Goal: Task Accomplishment & Management: Manage account settings

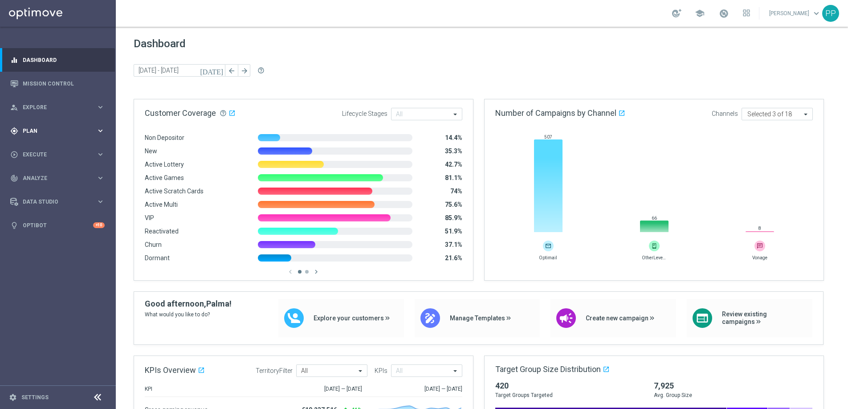
click at [33, 133] on span "Plan" at bounding box center [60, 130] width 74 height 5
click at [36, 174] on span "Templates" at bounding box center [56, 175] width 64 height 5
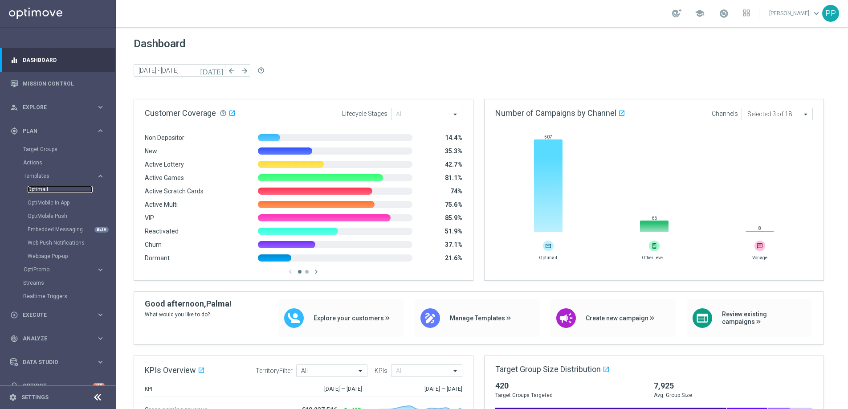
click at [37, 189] on link "Optimail" at bounding box center [60, 189] width 65 height 7
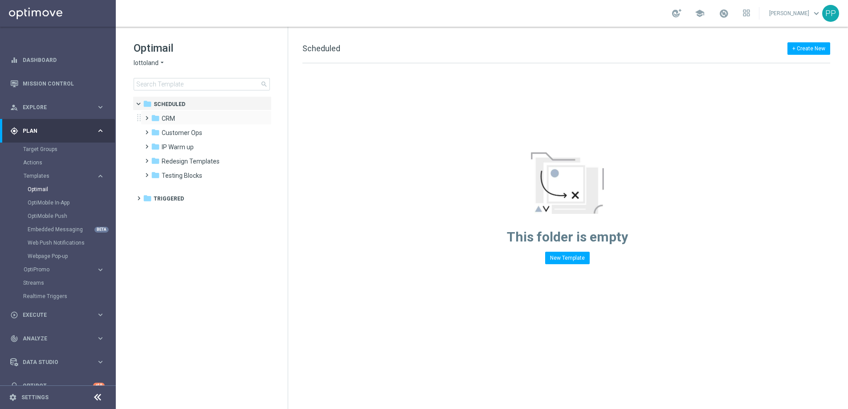
click at [147, 116] on span at bounding box center [145, 114] width 4 height 4
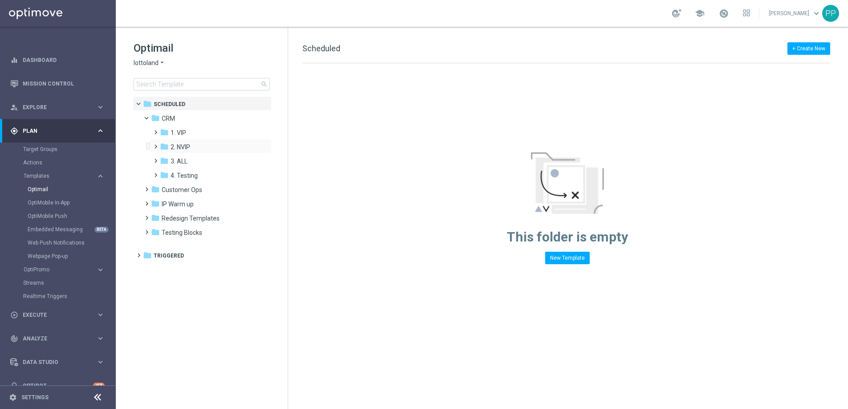
click at [156, 144] on span at bounding box center [154, 143] width 4 height 4
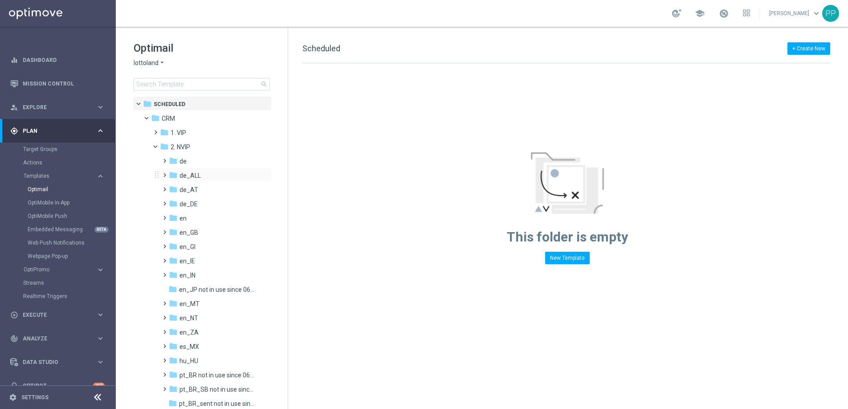
click at [165, 173] on span at bounding box center [163, 171] width 4 height 4
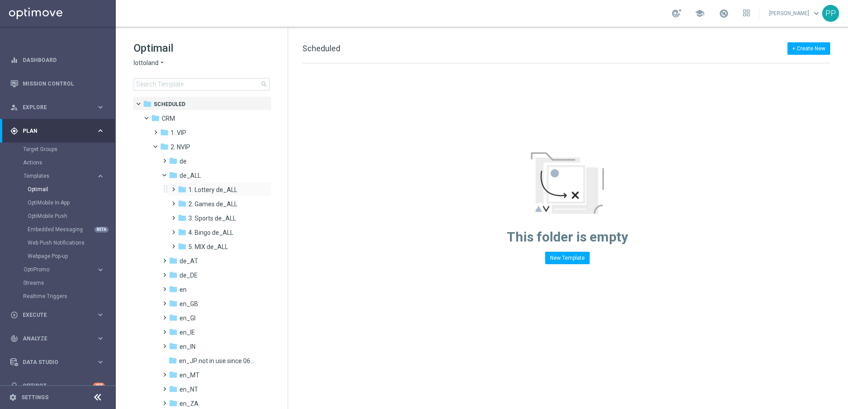
click at [172, 187] on span at bounding box center [172, 186] width 4 height 4
click at [181, 216] on span at bounding box center [181, 214] width 4 height 4
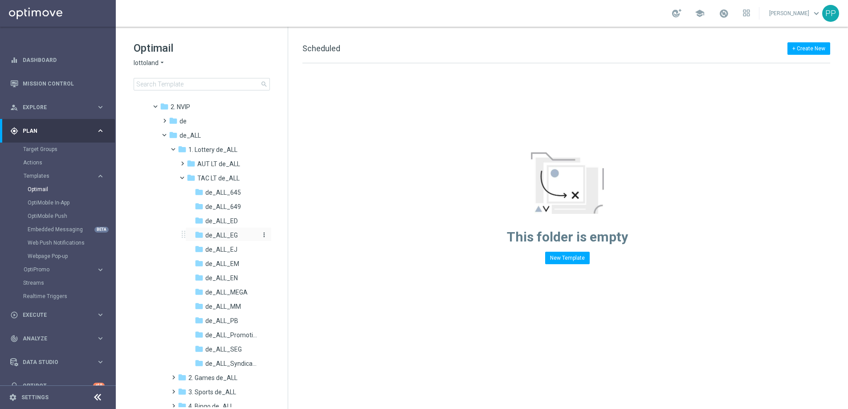
scroll to position [54, 0]
click at [217, 330] on div "folder de_ALL_SEG" at bounding box center [227, 335] width 65 height 10
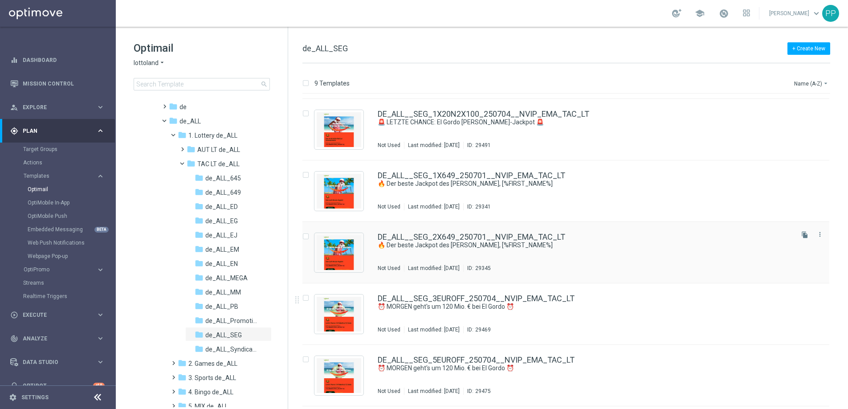
scroll to position [58, 0]
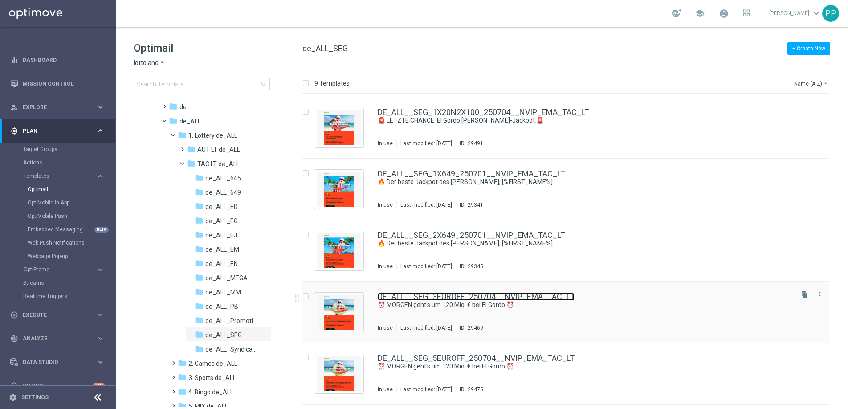
click at [402, 295] on link "DE_ALL__SEG_3EUROFF_250704__NVIP_EMA_TAC_LT" at bounding box center [476, 297] width 197 height 8
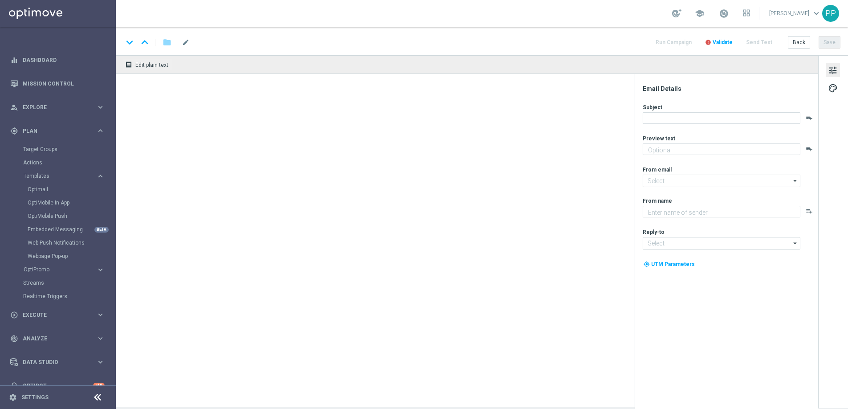
type textarea "Hol dir jetzt deinen Rabatt für die wahnsinnige El Gordo Sommerlotterie!"
type input "mail@crm.lottoland.com"
type textarea "Lottoland"
type input "service@lottoland.com"
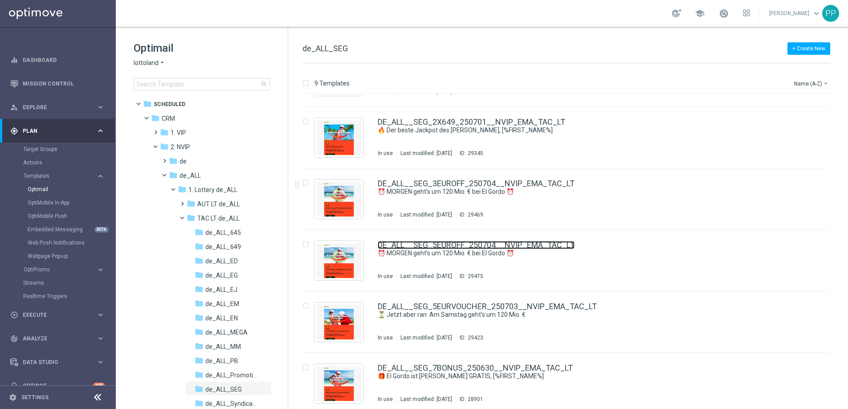
scroll to position [172, 0]
click at [167, 175] on span at bounding box center [169, 173] width 4 height 4
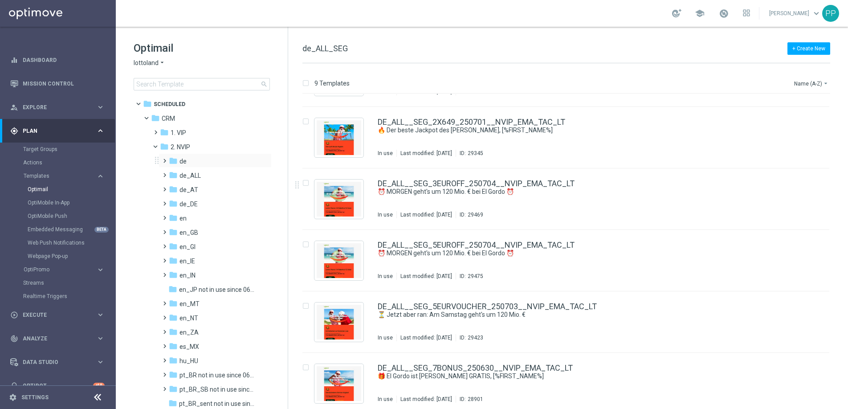
click at [165, 159] on span at bounding box center [163, 157] width 4 height 4
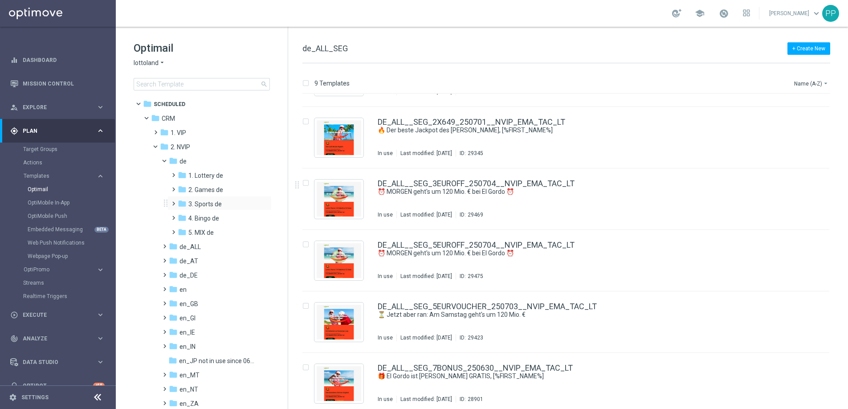
click at [174, 201] on span at bounding box center [172, 200] width 4 height 4
click at [172, 187] on span at bounding box center [172, 186] width 4 height 4
click at [183, 216] on span at bounding box center [181, 214] width 4 height 4
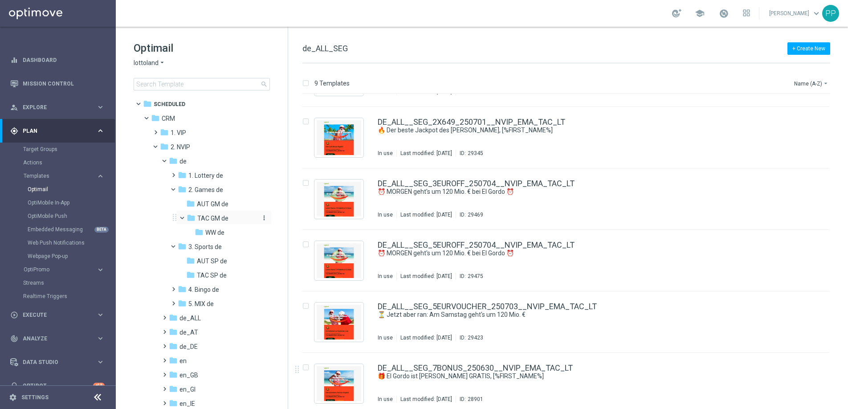
click at [205, 217] on span "TAC GM de" at bounding box center [212, 218] width 31 height 8
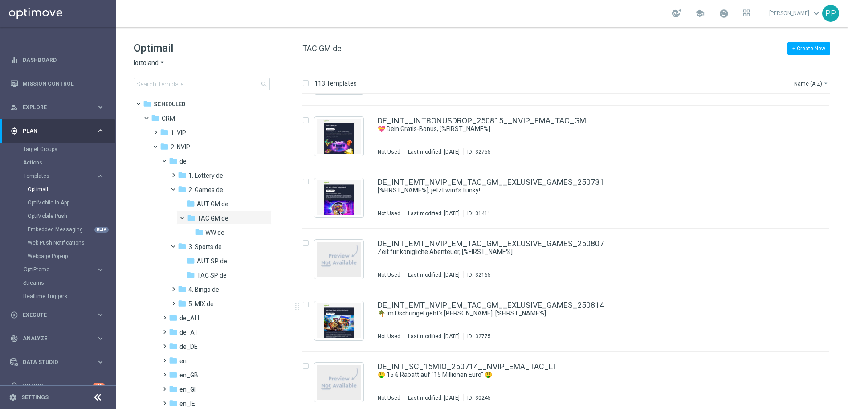
scroll to position [6634, 0]
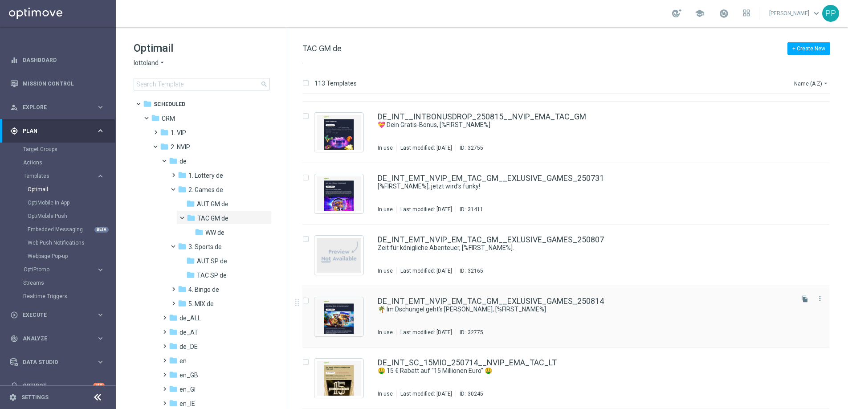
click at [306, 300] on input "Press SPACE to select this row." at bounding box center [306, 302] width 6 height 6
checkbox input "true"
click at [695, 82] on p "Duplicate" at bounding box center [692, 83] width 25 height 7
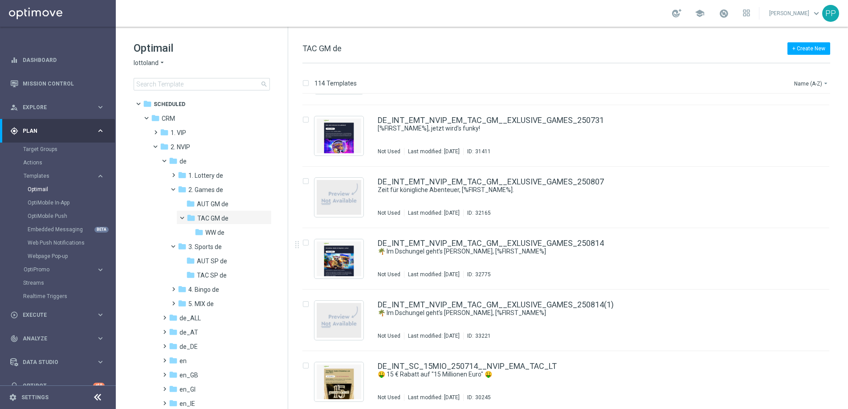
scroll to position [6695, 0]
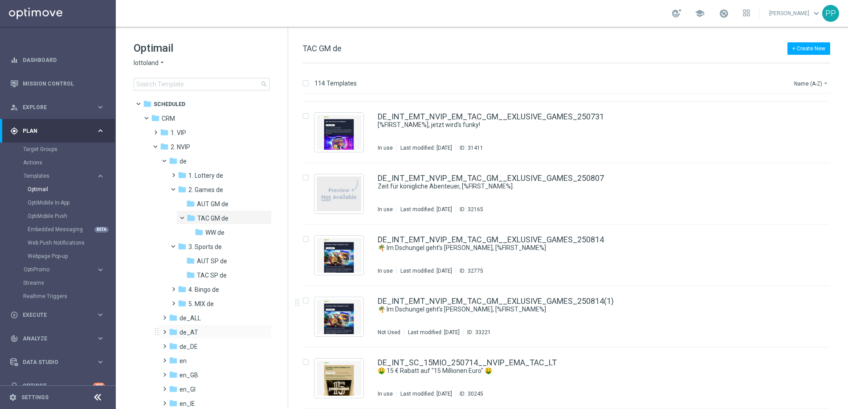
click at [165, 330] on span at bounding box center [163, 328] width 4 height 4
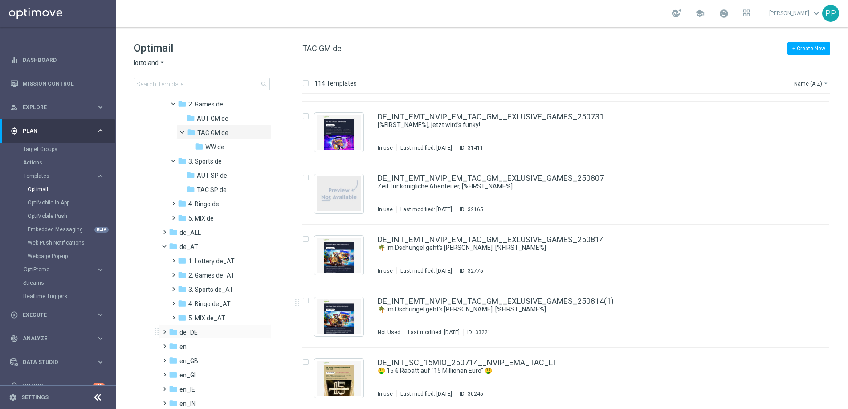
scroll to position [89, 0]
click at [174, 269] on span at bounding box center [172, 268] width 4 height 4
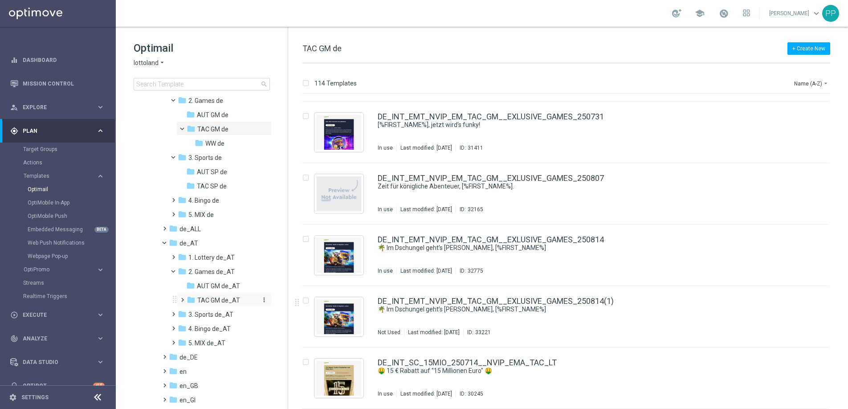
click at [198, 297] on span "TAC GM de_AT" at bounding box center [218, 300] width 43 height 8
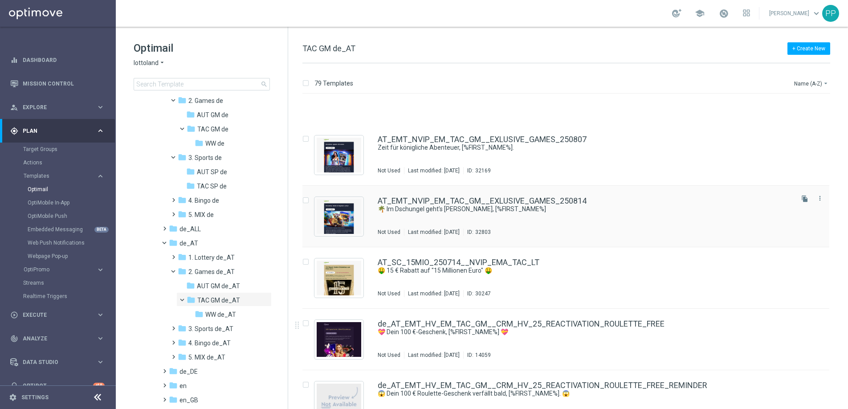
scroll to position [135, 0]
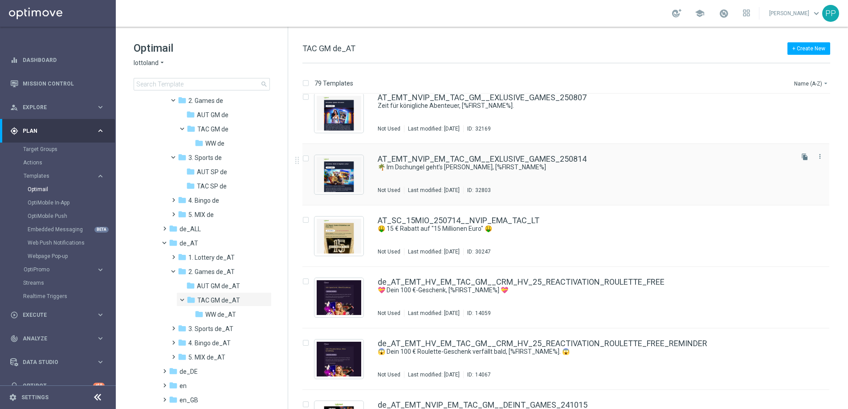
click at [307, 156] on div "Press SPACE to select this row." at bounding box center [309, 159] width 12 height 8
click at [305, 157] on input "Press SPACE to select this row." at bounding box center [306, 160] width 6 height 6
checkbox input "true"
click at [691, 86] on p "Duplicate" at bounding box center [692, 83] width 25 height 7
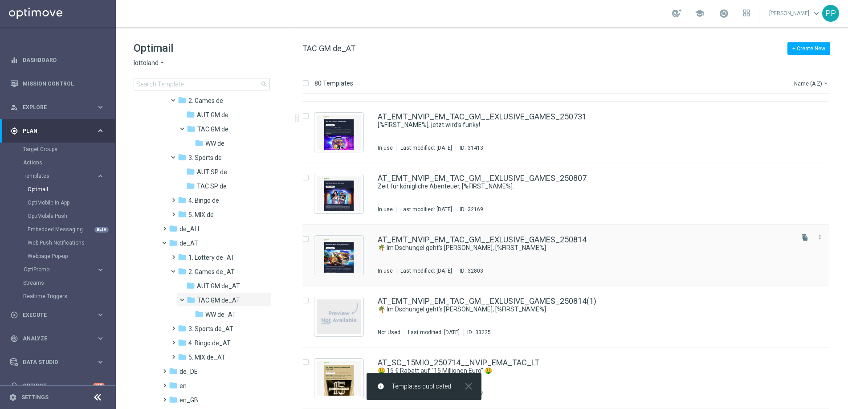
scroll to position [54, 0]
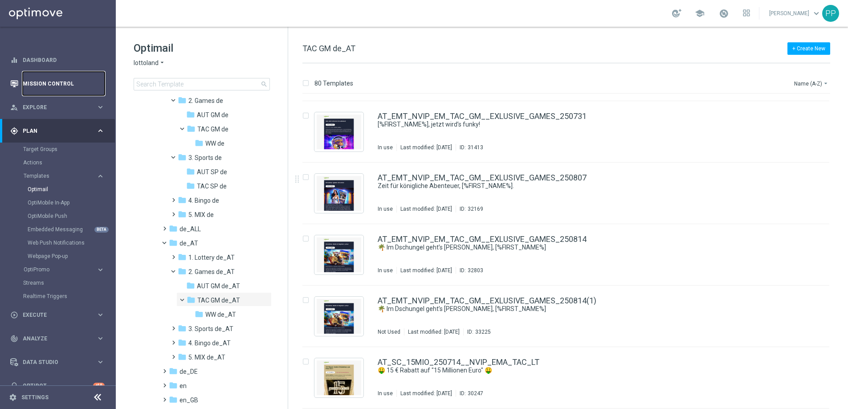
click at [48, 80] on link "Mission Control" at bounding box center [64, 84] width 82 height 24
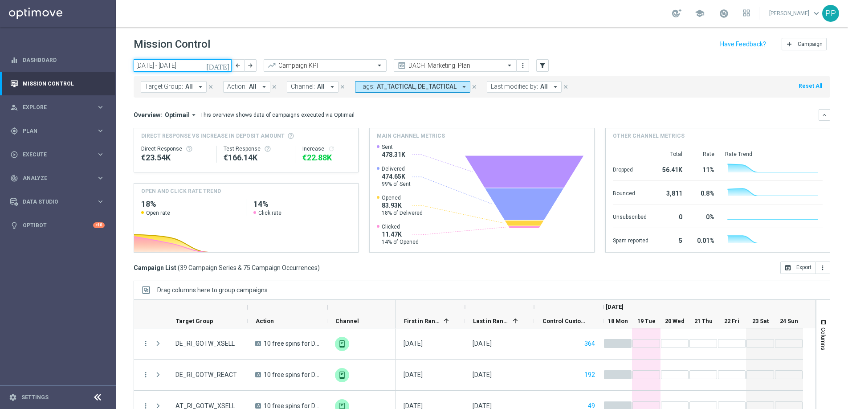
click at [198, 65] on input "18 Aug 2025 - 24 Aug 2025" at bounding box center [183, 65] width 98 height 12
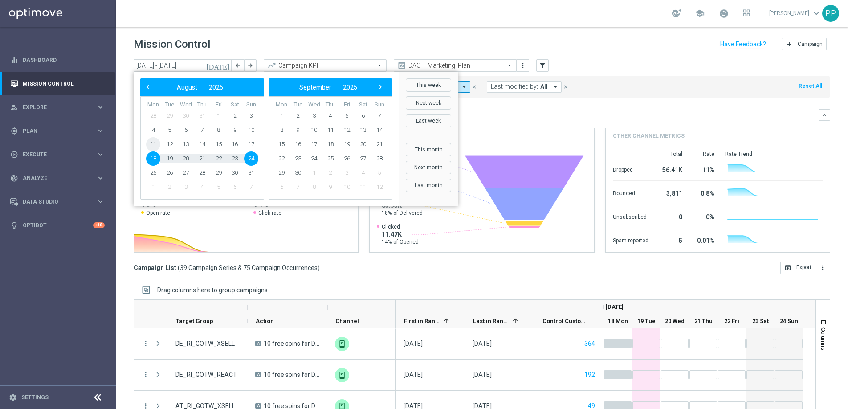
click at [154, 144] on span "11" at bounding box center [153, 144] width 14 height 14
click at [249, 143] on span "17" at bounding box center [251, 144] width 14 height 14
type input "11 Aug 2025 - 17 Aug 2025"
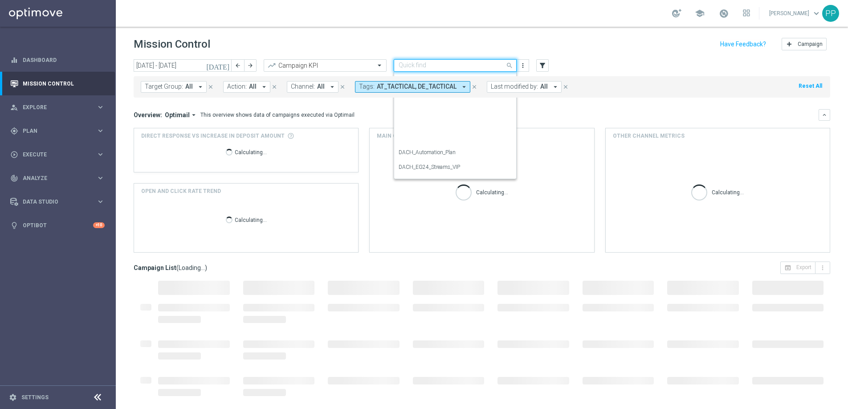
click at [448, 66] on input "text" at bounding box center [446, 66] width 95 height 8
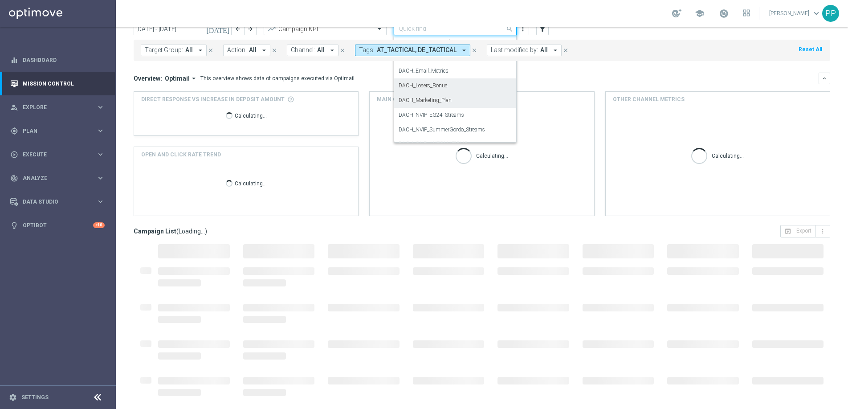
scroll to position [57, 0]
click at [423, 89] on label "DACH_Email_Metrics" at bounding box center [424, 88] width 50 height 8
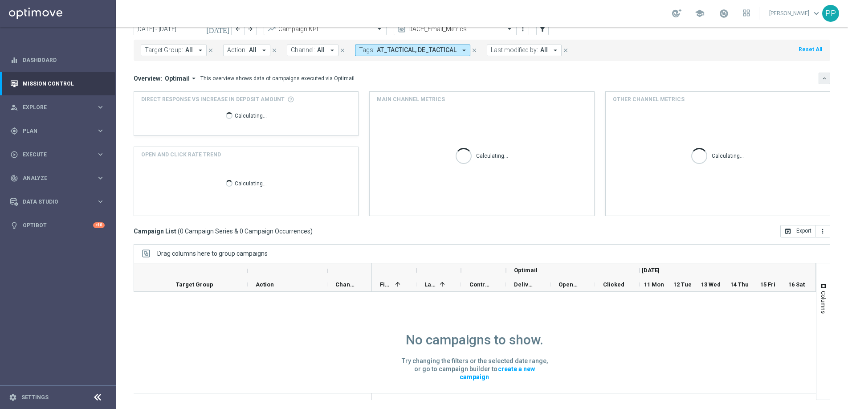
click at [822, 77] on icon "keyboard_arrow_down" at bounding box center [825, 78] width 6 height 6
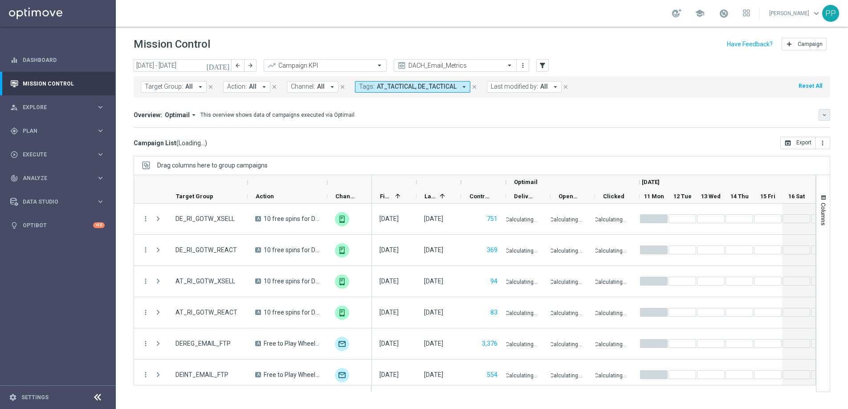
scroll to position [0, 0]
click at [805, 142] on button "open_in_browser Export" at bounding box center [798, 143] width 35 height 12
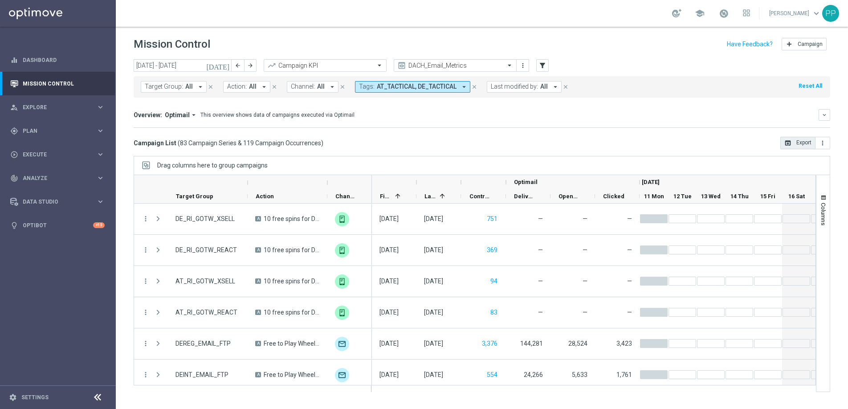
click at [796, 144] on button "open_in_browser Export" at bounding box center [798, 143] width 35 height 12
click at [706, 6] on div "school" at bounding box center [711, 13] width 78 height 15
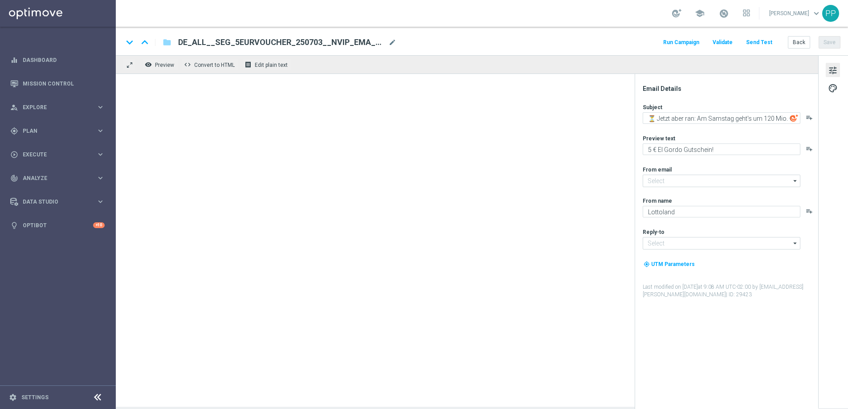
type input "[EMAIL_ADDRESS][DOMAIN_NAME]"
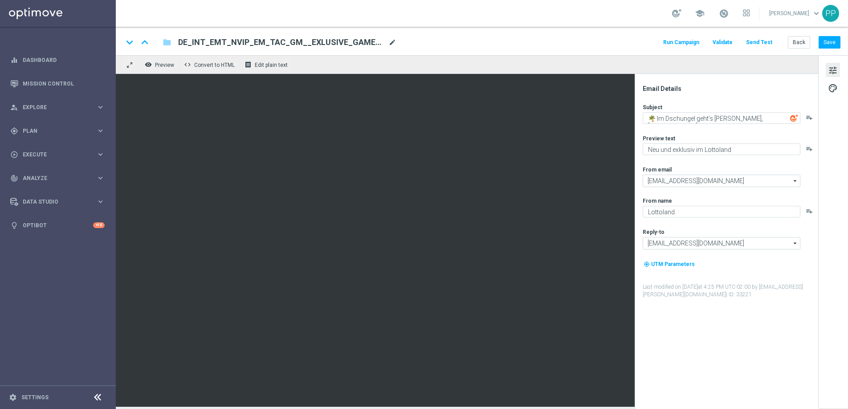
click at [390, 45] on span "mode_edit" at bounding box center [393, 42] width 8 height 8
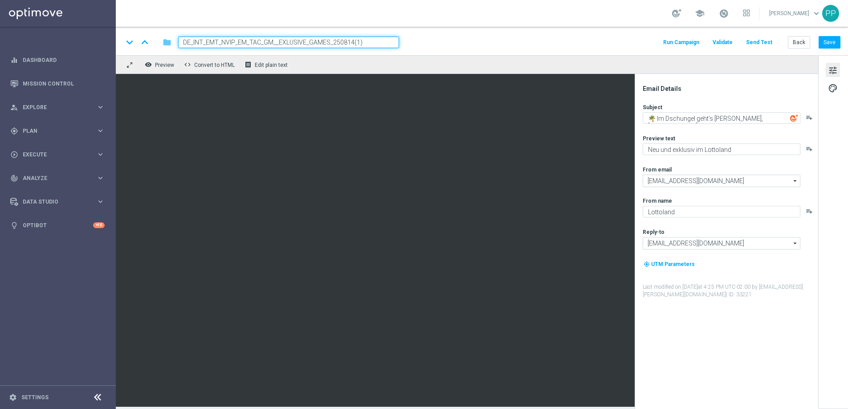
drag, startPoint x: 383, startPoint y: 43, endPoint x: 170, endPoint y: 41, distance: 212.6
click at [170, 41] on div "keyboard_arrow_down keyboard_arrow_up folder DE_INT_EMT_NVIP_EM_TAC_GM__EXLUSIV…" at bounding box center [261, 43] width 276 height 12
paste input "20"
type input "DE_INT_EMT_NVIP_EM_TAC_GM__EXLUSIVE_GAMES_250820"
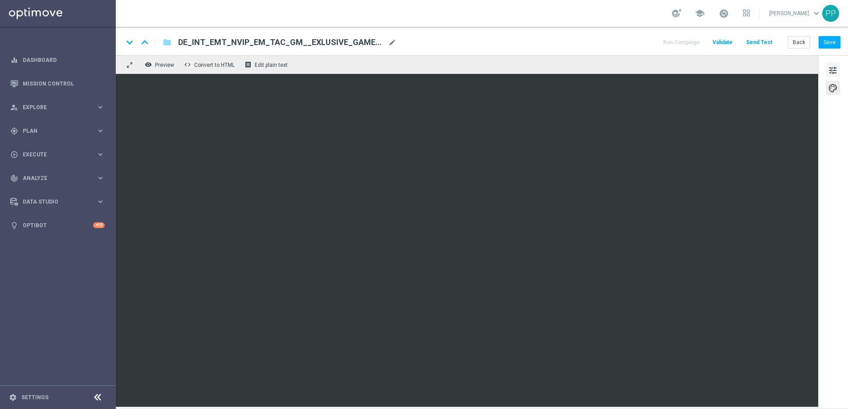
click at [837, 70] on span "tune" at bounding box center [833, 71] width 10 height 12
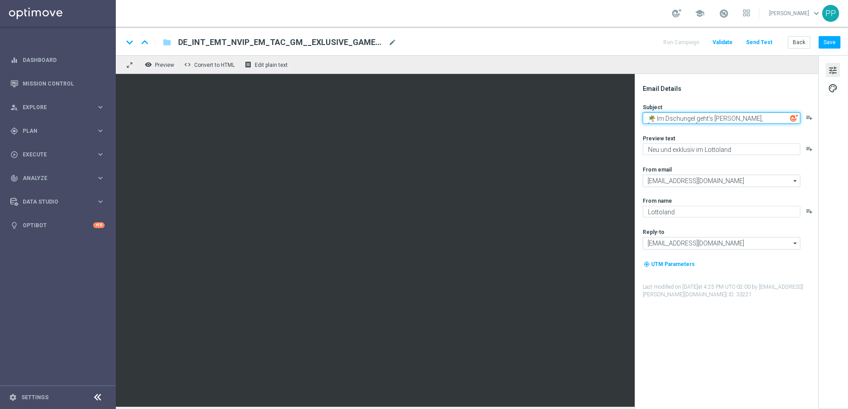
drag, startPoint x: 647, startPoint y: 117, endPoint x: 776, endPoint y: 141, distance: 131.4
click at [775, 139] on div "Subject 🌴 Im Dschungel geht’s rund, [%FIRST_NAME%] playlist_add Preview text Ne…" at bounding box center [730, 200] width 175 height 195
paste textarea "Die Waschbären sind los"
type textarea "🦝 Die Waschbären sind los, [%FIRST_NAME%]"
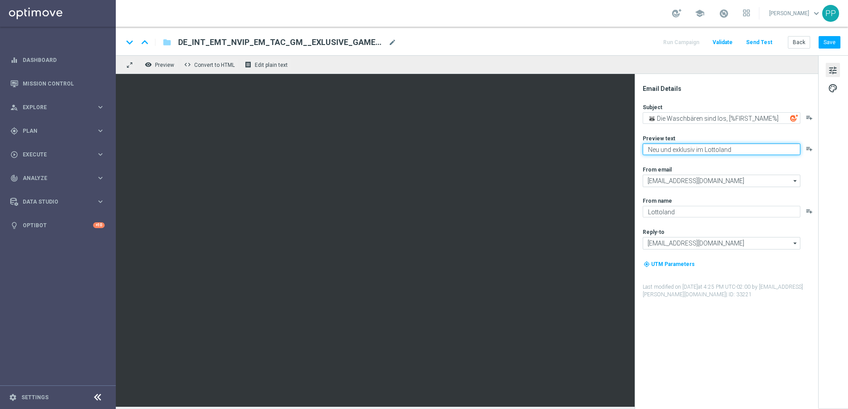
drag, startPoint x: 649, startPoint y: 151, endPoint x: 746, endPoint y: 146, distance: 97.2
click at [746, 147] on textarea "Neu und exklusiv im Lottoland" at bounding box center [722, 149] width 158 height 12
paste textarea "Jetzt"
type textarea "Jetzt exklusiv im Lottoland"
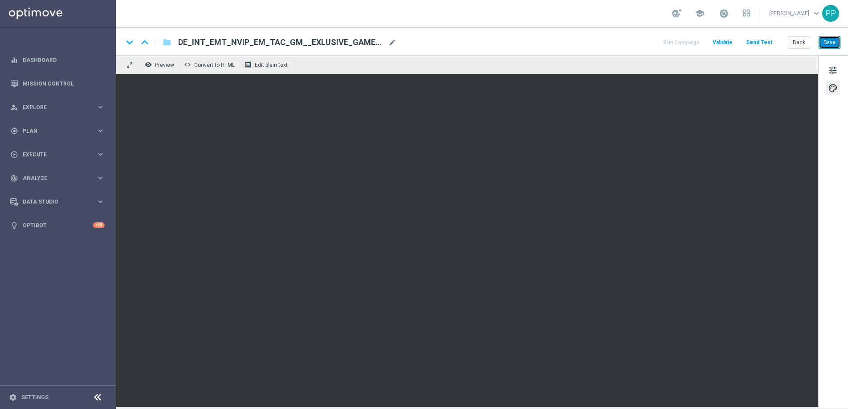
click at [825, 42] on button "Save" at bounding box center [830, 42] width 22 height 12
click at [759, 42] on button "Send Test" at bounding box center [759, 43] width 29 height 12
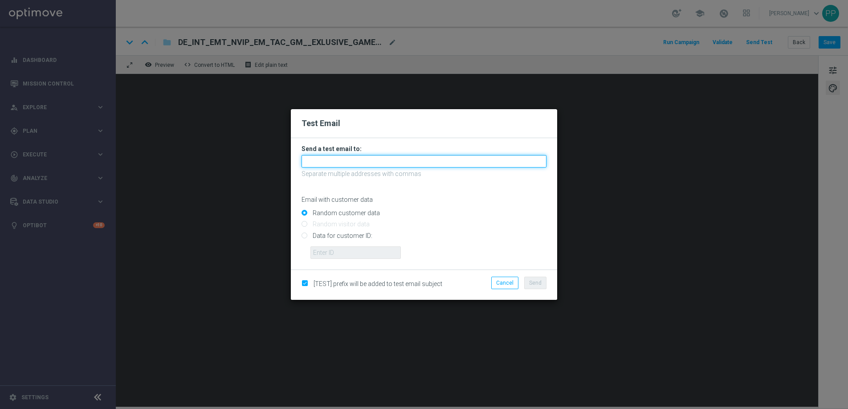
click at [330, 162] on input "text" at bounding box center [424, 161] width 245 height 12
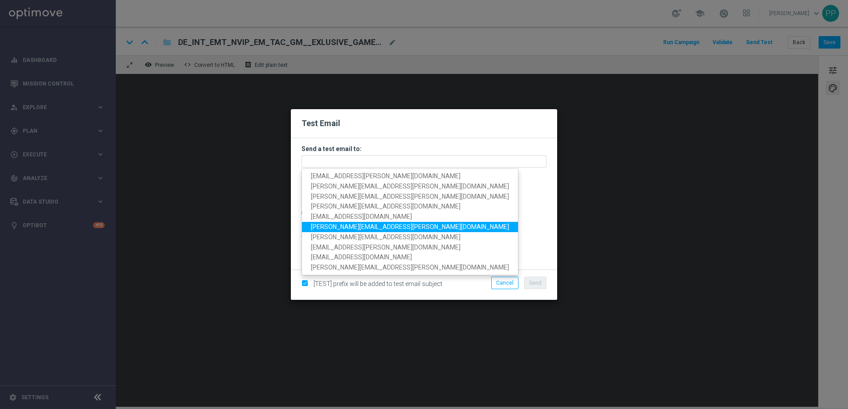
click at [279, 281] on modal-container "Test Email Send a test email to: palma.prieto@lottoland.com michaela.weinmann@l…" at bounding box center [424, 204] width 848 height 409
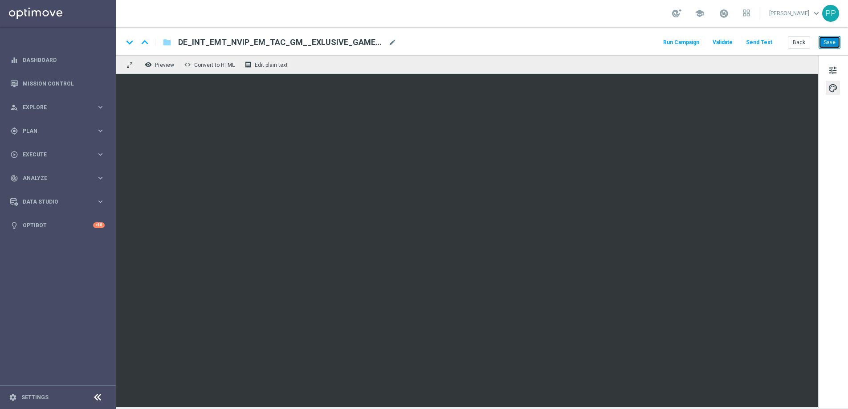
click at [823, 45] on button "Save" at bounding box center [830, 42] width 22 height 12
click at [758, 44] on button "Send Test" at bounding box center [759, 43] width 29 height 12
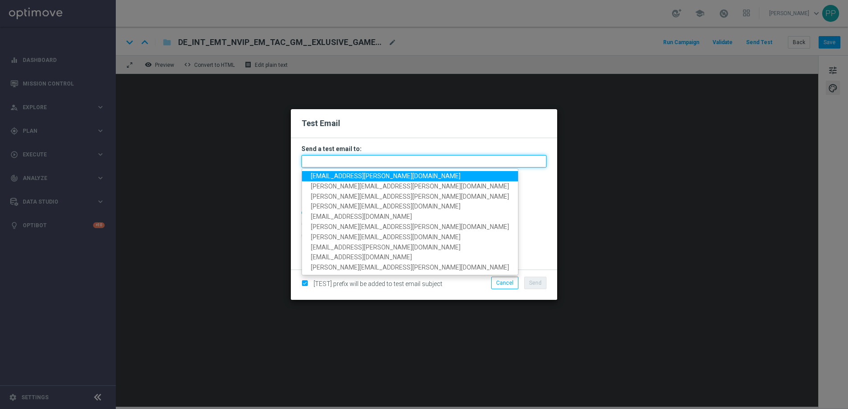
click at [427, 158] on input "text" at bounding box center [424, 161] width 245 height 12
click at [355, 179] on span "palma.prieto@lottoland.com" at bounding box center [386, 175] width 150 height 7
type input "palma.prieto@lottoland.com"
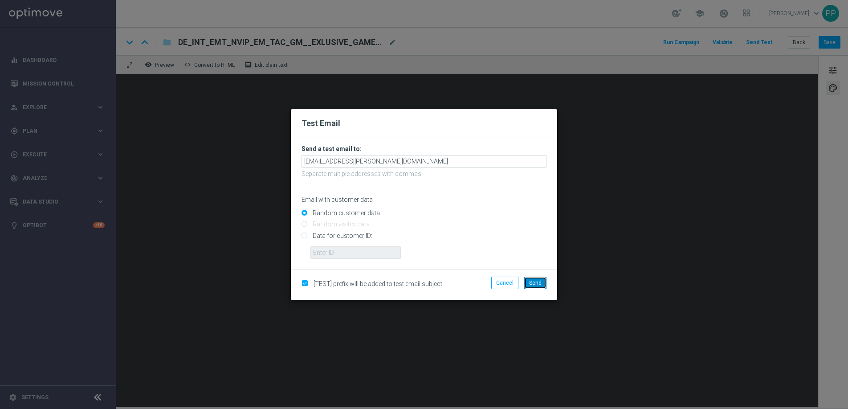
click at [540, 281] on span "Send" at bounding box center [535, 283] width 12 height 6
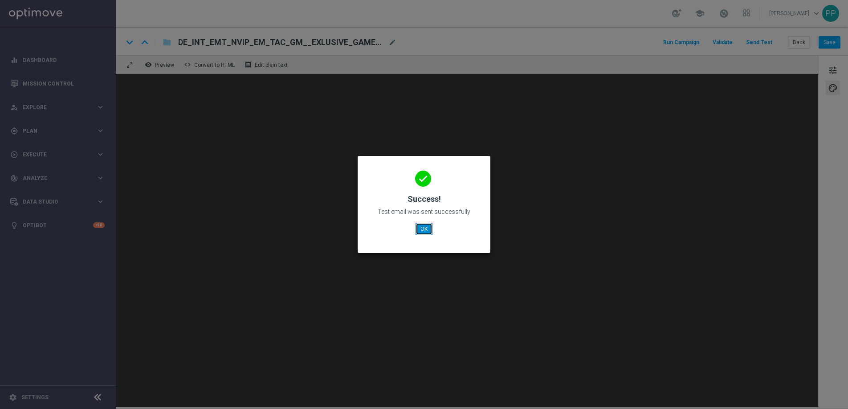
click at [429, 230] on button "OK" at bounding box center [424, 229] width 17 height 12
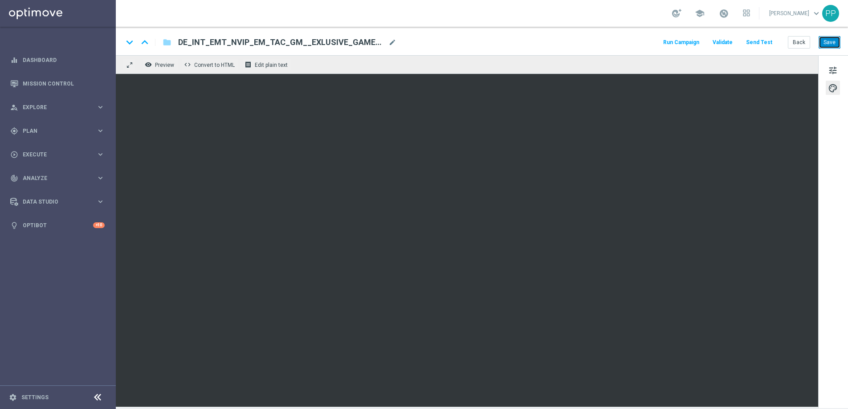
click at [830, 41] on button "Save" at bounding box center [830, 42] width 22 height 12
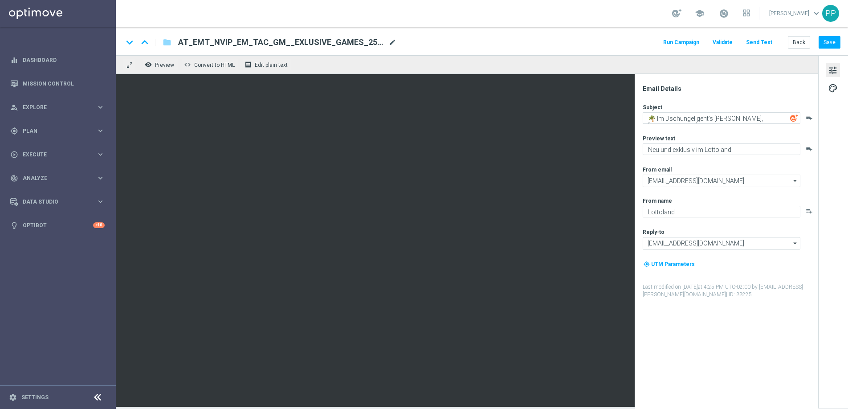
click at [393, 42] on span "mode_edit" at bounding box center [393, 42] width 8 height 8
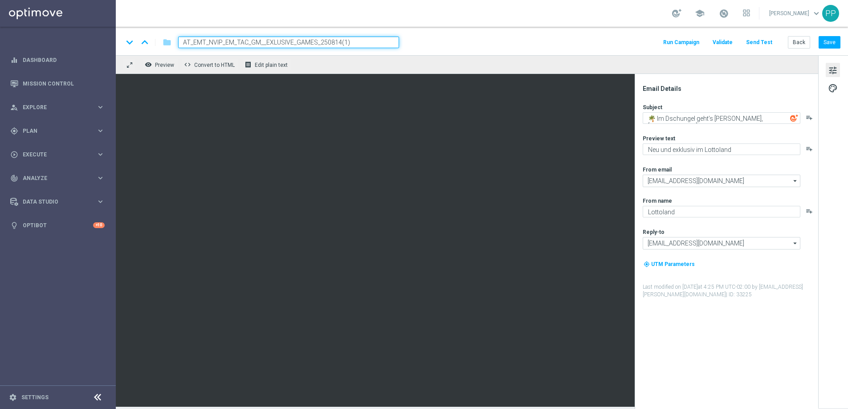
drag, startPoint x: 379, startPoint y: 42, endPoint x: 181, endPoint y: 42, distance: 197.4
click at [181, 42] on input "AT_EMT_NVIP_EM_TAC_GM__EXLUSIVE_GAMES_250814(1)" at bounding box center [288, 43] width 221 height 12
paste input "20"
type input "AT_EMT_NVIP_EM_TAC_GM__EXLUSIVE_GAMES_250820"
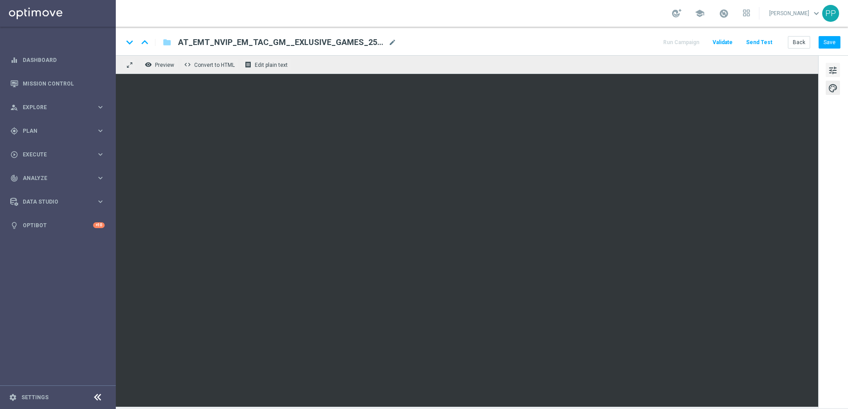
click at [831, 71] on span "tune" at bounding box center [833, 71] width 10 height 12
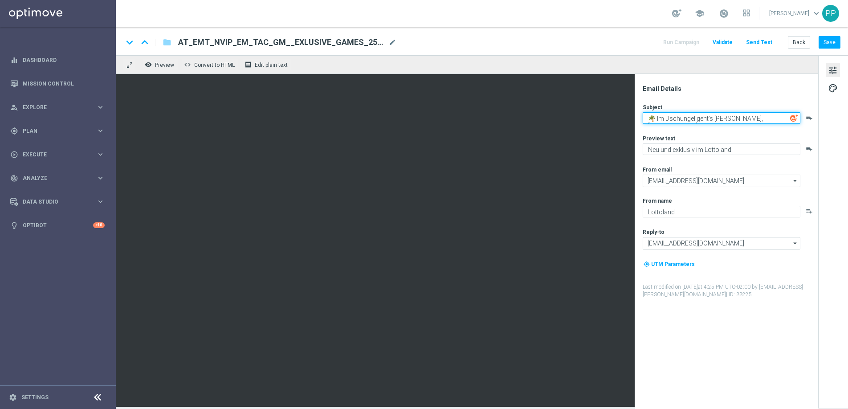
drag, startPoint x: 648, startPoint y: 117, endPoint x: 791, endPoint y: 123, distance: 142.7
click at [791, 123] on textarea "🌴 Im Dschungel geht’s rund, [%FIRST_NAME%]" at bounding box center [722, 118] width 158 height 12
paste textarea "Die Waschbären sind los"
type textarea "🦝 Die Waschbären sind los, [%FIRST_NAME%]"
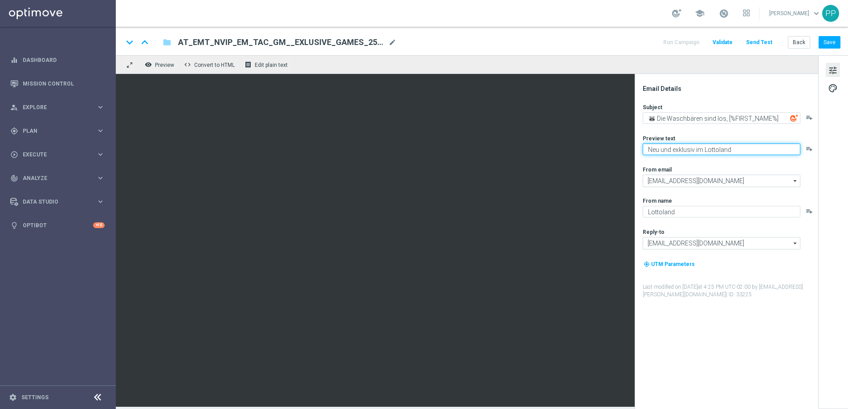
drag, startPoint x: 647, startPoint y: 149, endPoint x: 740, endPoint y: 148, distance: 92.7
click at [740, 148] on textarea "Neu und exklusiv im Lottoland" at bounding box center [722, 149] width 158 height 12
paste textarea "Jetzt"
type textarea "Jetzt exklusiv im Lottoland"
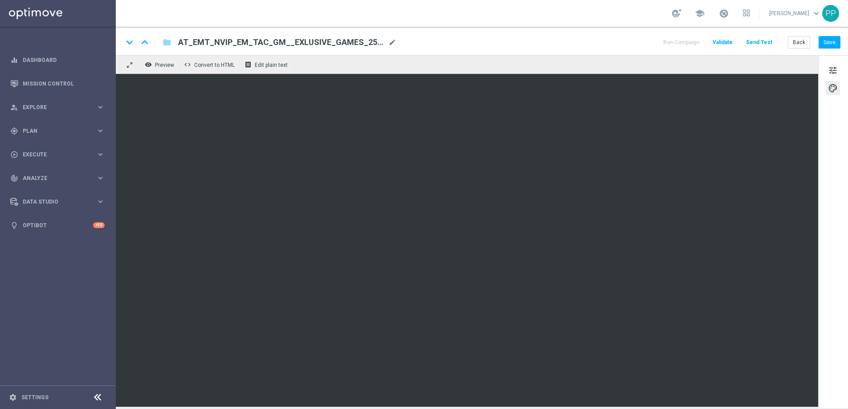
click at [835, 304] on div "tune palette" at bounding box center [834, 231] width 30 height 353
click at [830, 46] on button "Save" at bounding box center [830, 42] width 22 height 12
click at [835, 40] on button "Save" at bounding box center [830, 42] width 22 height 12
click at [753, 44] on button "Send Test" at bounding box center [759, 43] width 29 height 12
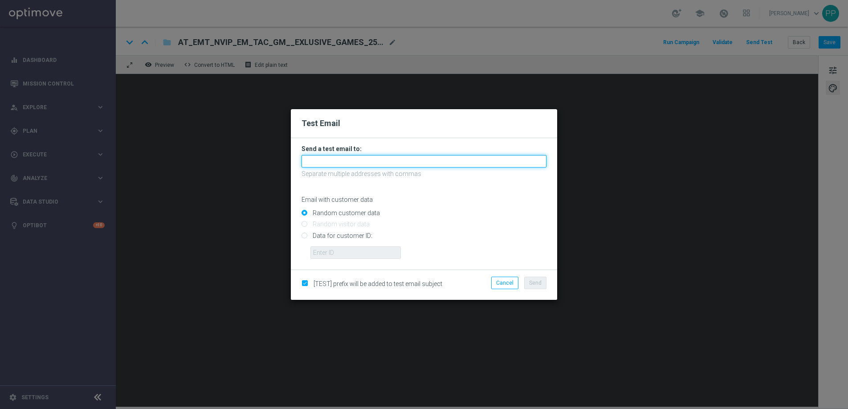
click at [407, 165] on input "text" at bounding box center [424, 161] width 245 height 12
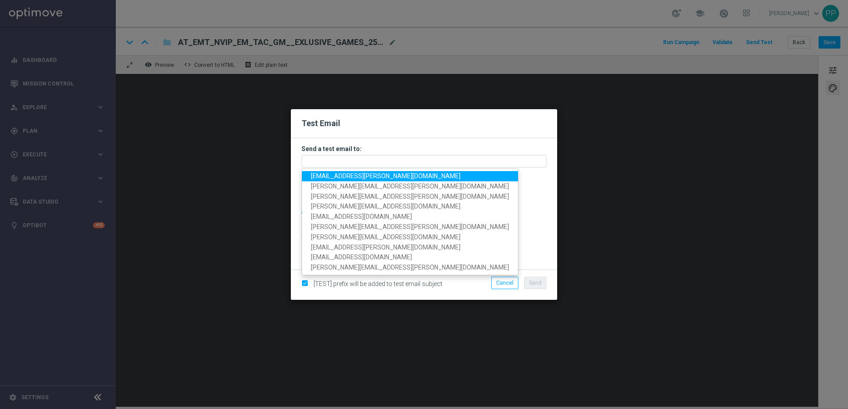
click at [370, 176] on span "palma.prieto@lottoland.com" at bounding box center [386, 175] width 150 height 7
type input "palma.prieto@lottoland.com"
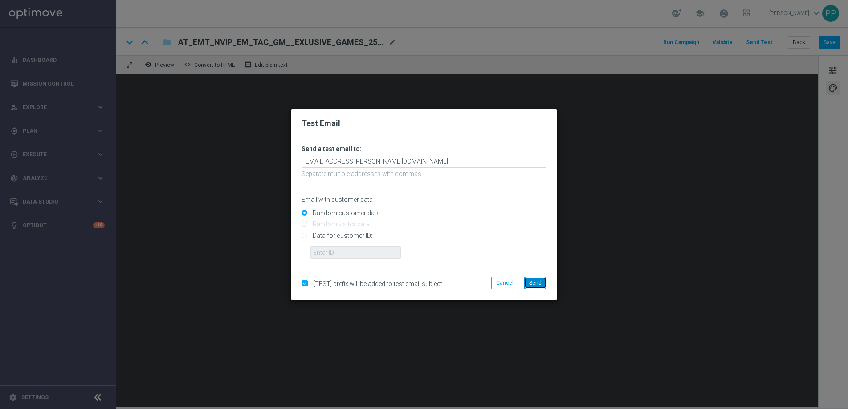
click at [537, 281] on span "Send" at bounding box center [535, 283] width 12 height 6
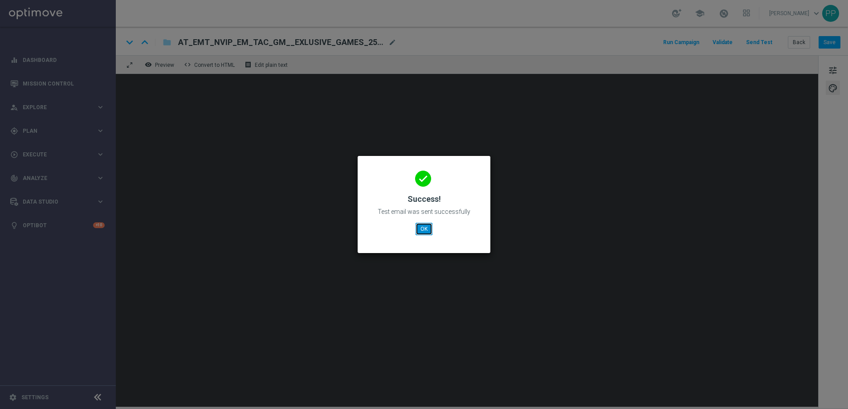
click at [426, 230] on button "OK" at bounding box center [424, 229] width 17 height 12
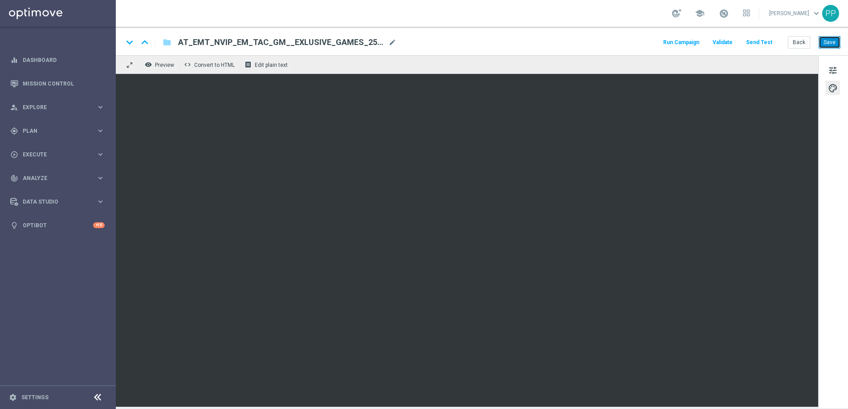
click at [829, 46] on button "Save" at bounding box center [830, 42] width 22 height 12
